Goal: Find specific page/section: Find specific page/section

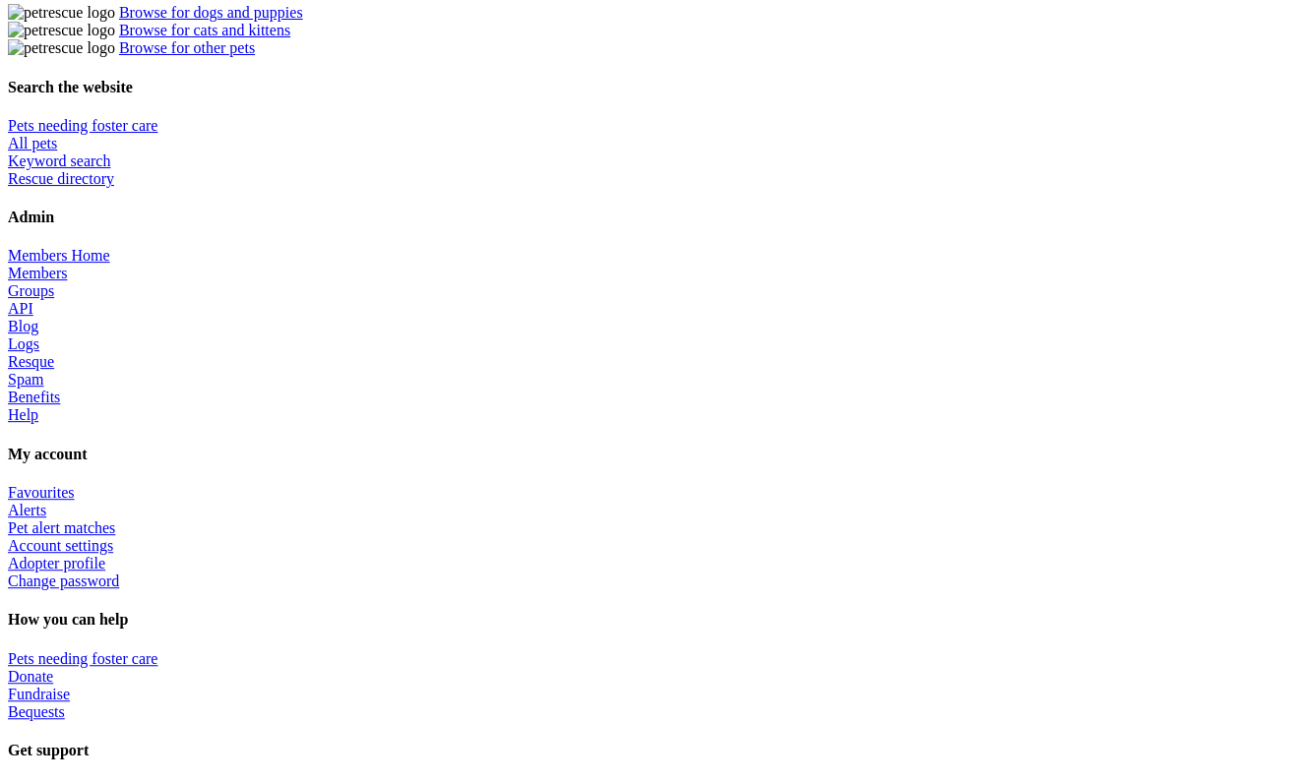
scroll to position [726, 0]
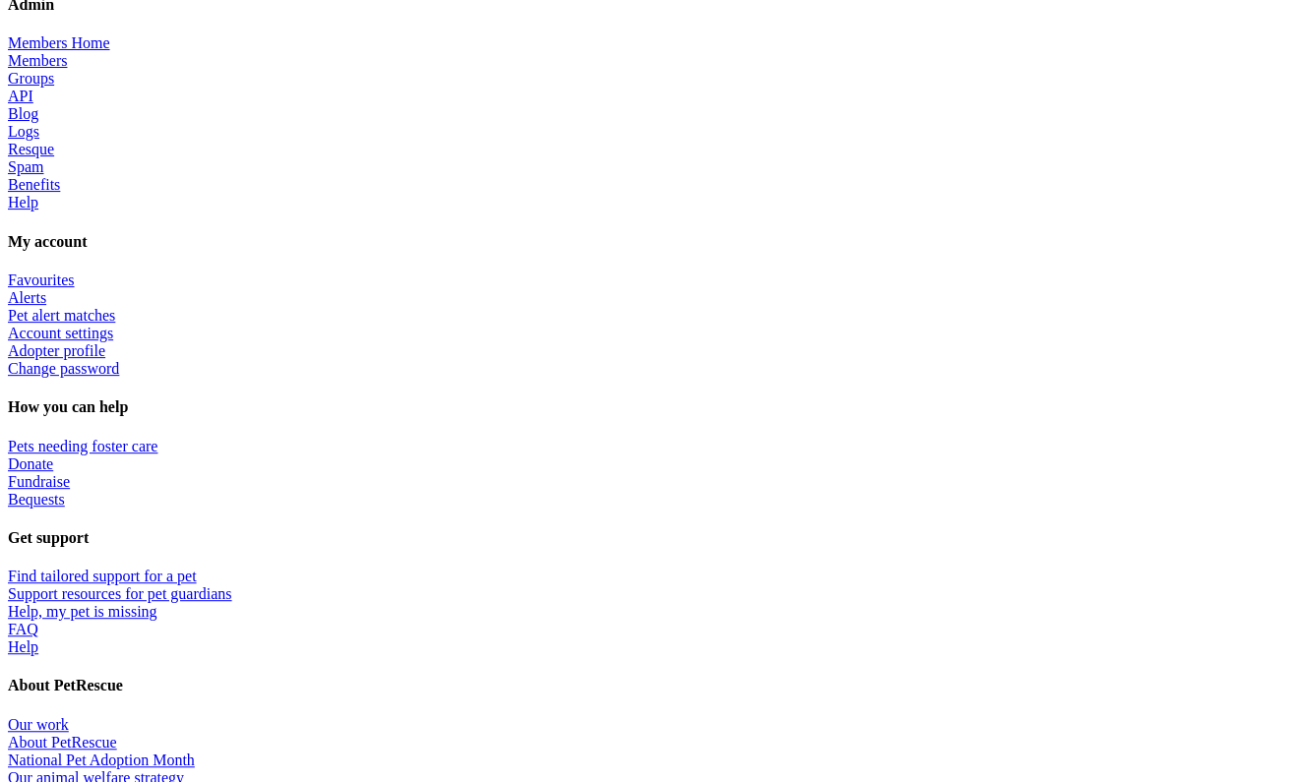
scroll to position [904, 0]
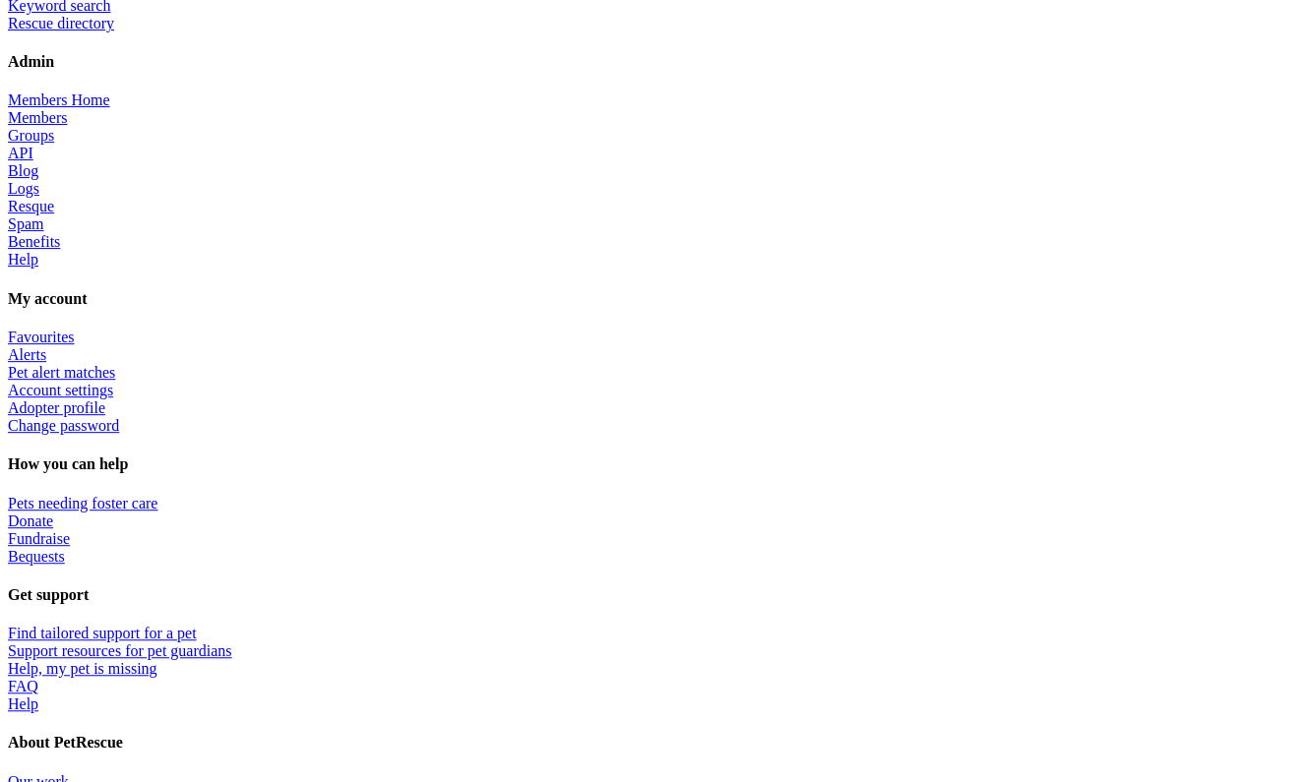
scroll to position [875, 0]
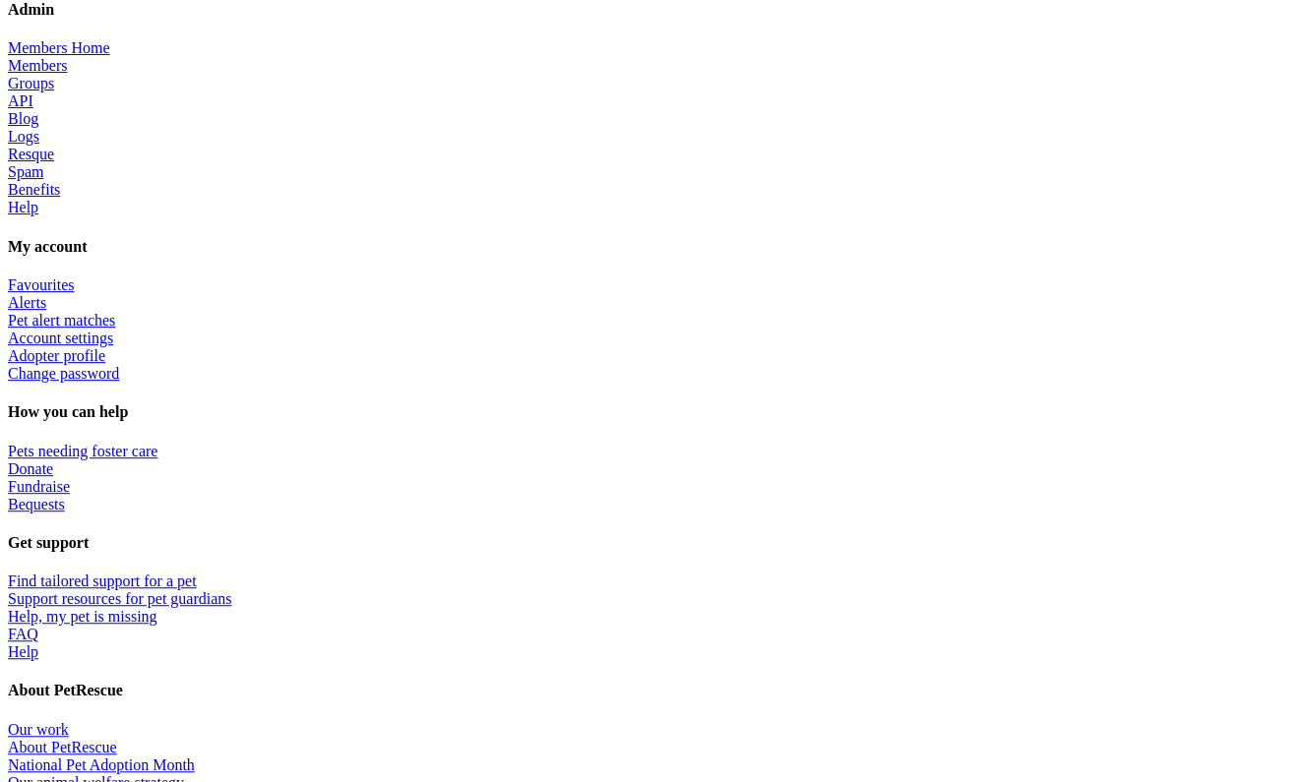
scroll to position [919, 0]
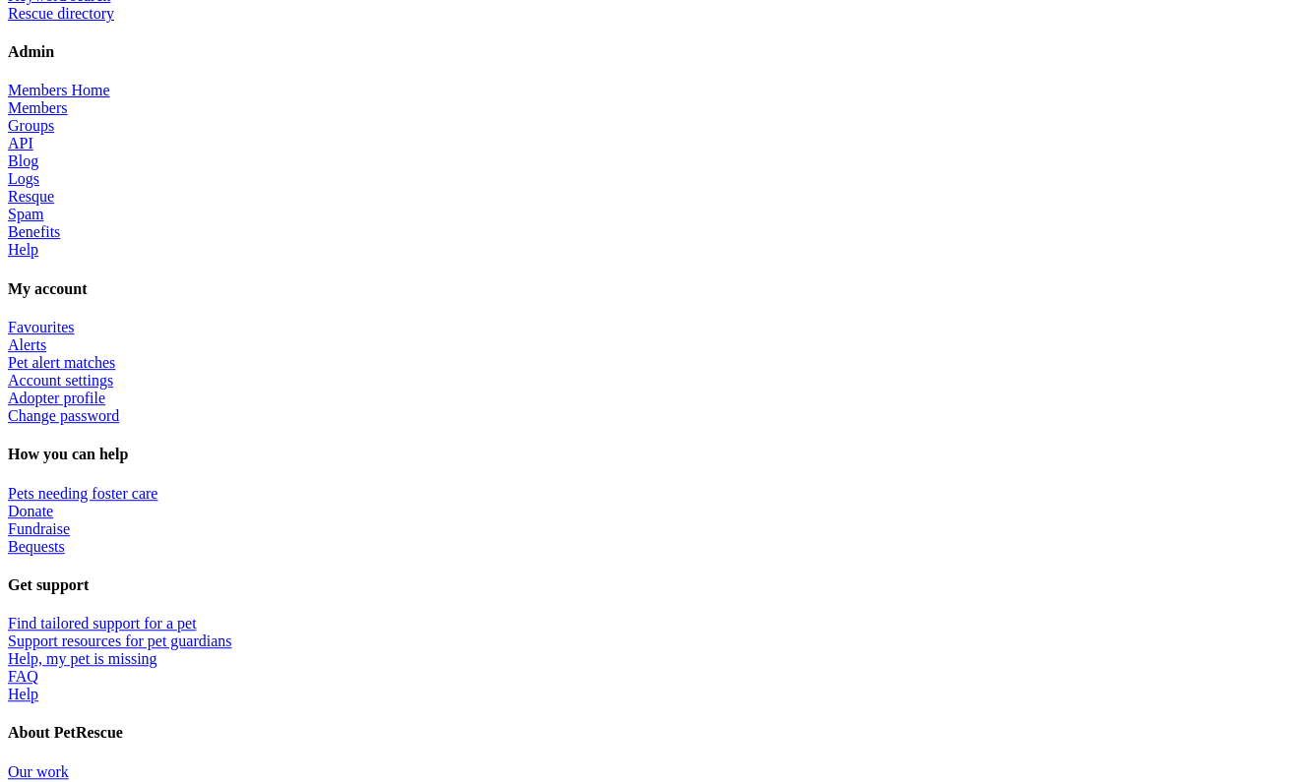
scroll to position [891, 0]
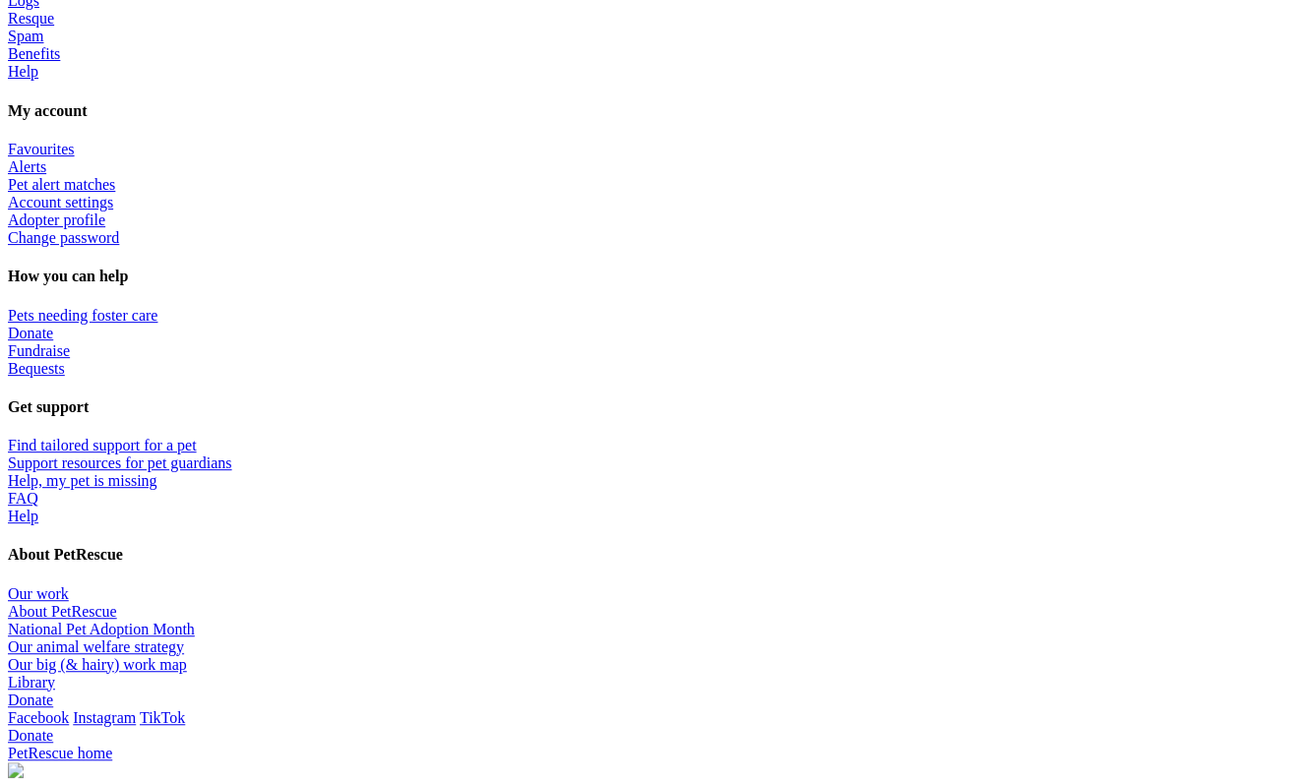
scroll to position [1065, 0]
